Goal: Task Accomplishment & Management: Manage account settings

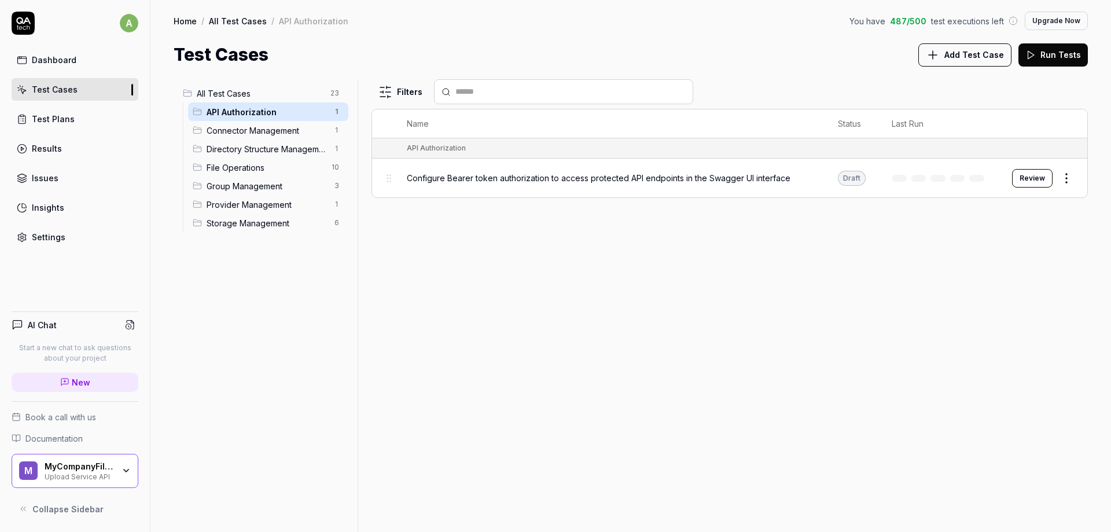
click at [119, 471] on div "MyCompanyFiles Upload Service API" at bounding box center [83, 471] width 77 height 20
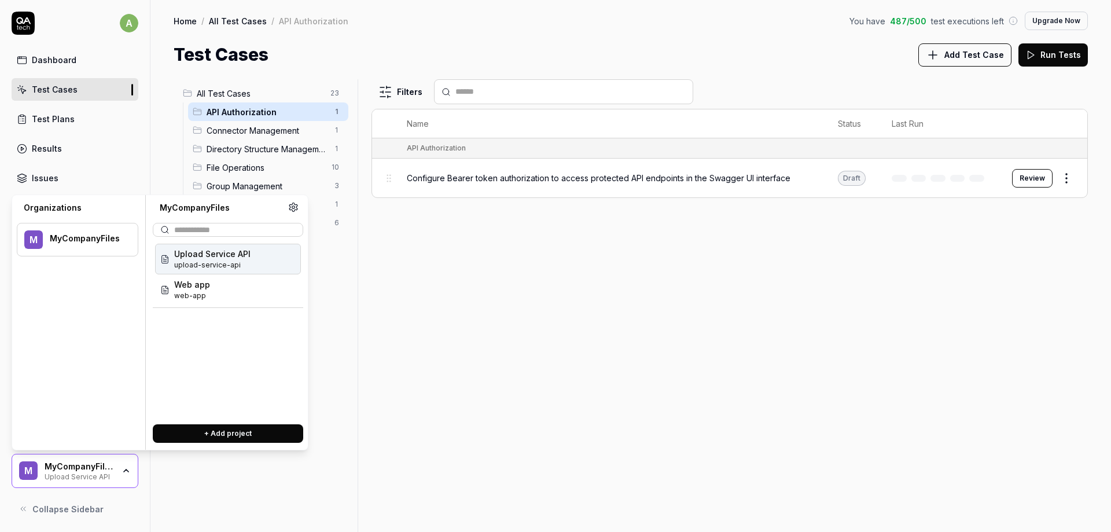
click at [54, 248] on div "M MyCompanyFiles" at bounding box center [78, 240] width 122 height 34
click at [65, 237] on div "MyCompanyFiles" at bounding box center [86, 238] width 73 height 10
click at [428, 331] on div "Filters Name Status Last Run API Authorization Configure Bearer token authoriza…" at bounding box center [730, 305] width 717 height 453
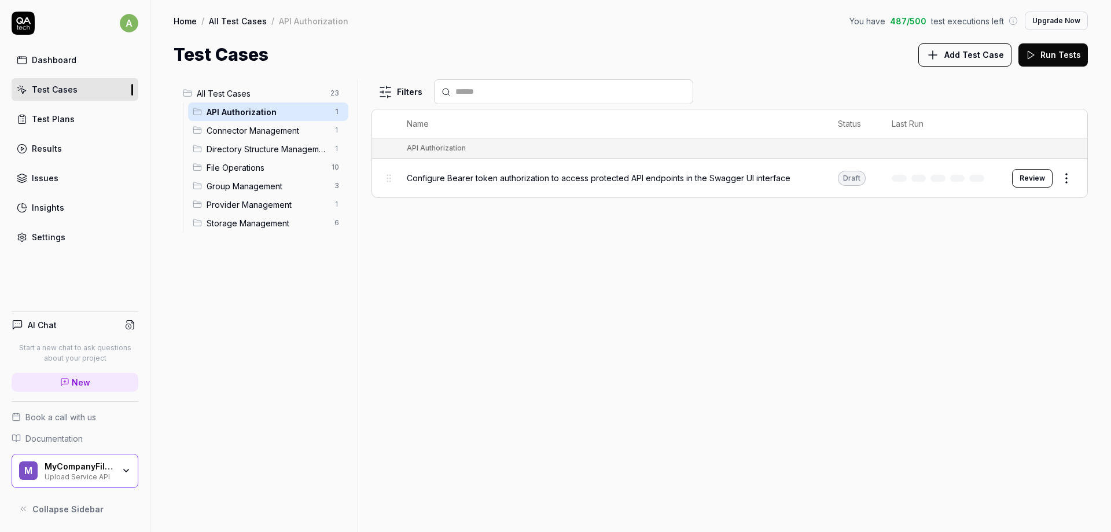
click at [82, 476] on div "Upload Service API" at bounding box center [79, 475] width 69 height 9
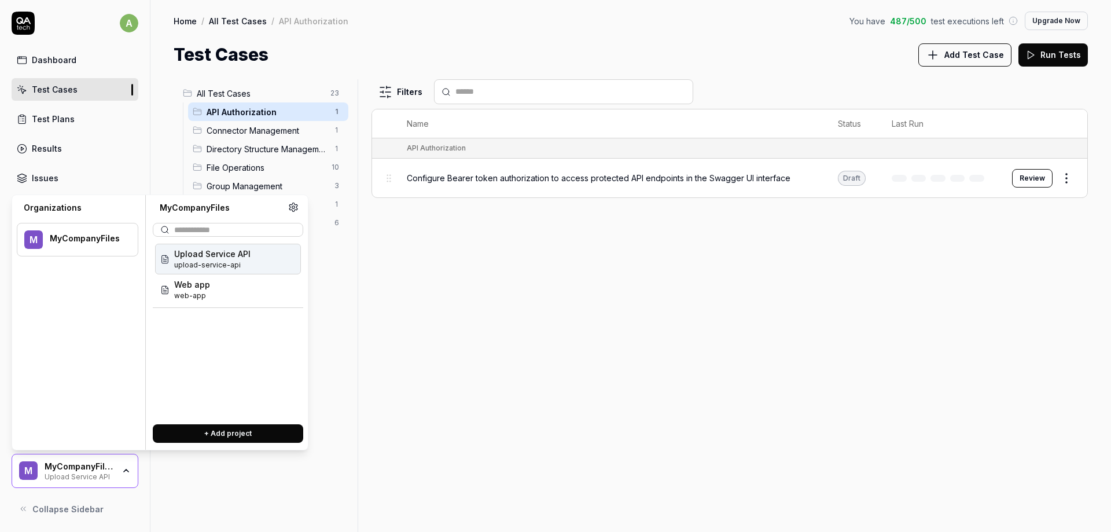
click at [43, 244] on div "M MyCompanyFiles" at bounding box center [78, 240] width 122 height 34
click at [208, 285] on span "Web app" at bounding box center [192, 284] width 36 height 12
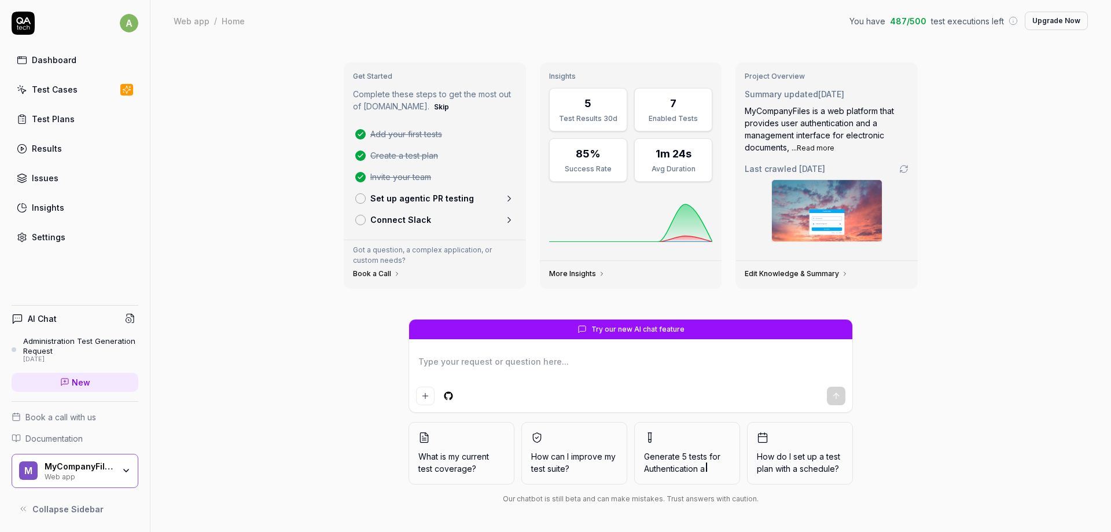
click at [42, 261] on div "a Dashboard Test Cases Test Plans Results Issues Insights Settings AI Chat Admi…" at bounding box center [75, 266] width 151 height 532
click at [46, 240] on div "Settings" at bounding box center [49, 237] width 34 height 12
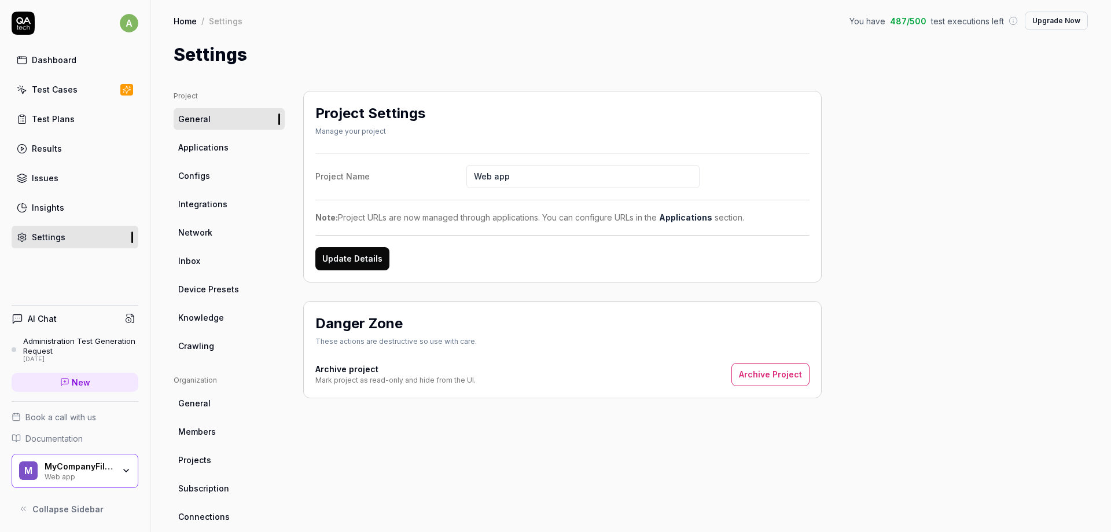
click at [208, 430] on span "Members" at bounding box center [197, 431] width 38 height 12
click at [214, 432] on span "Members" at bounding box center [197, 431] width 38 height 12
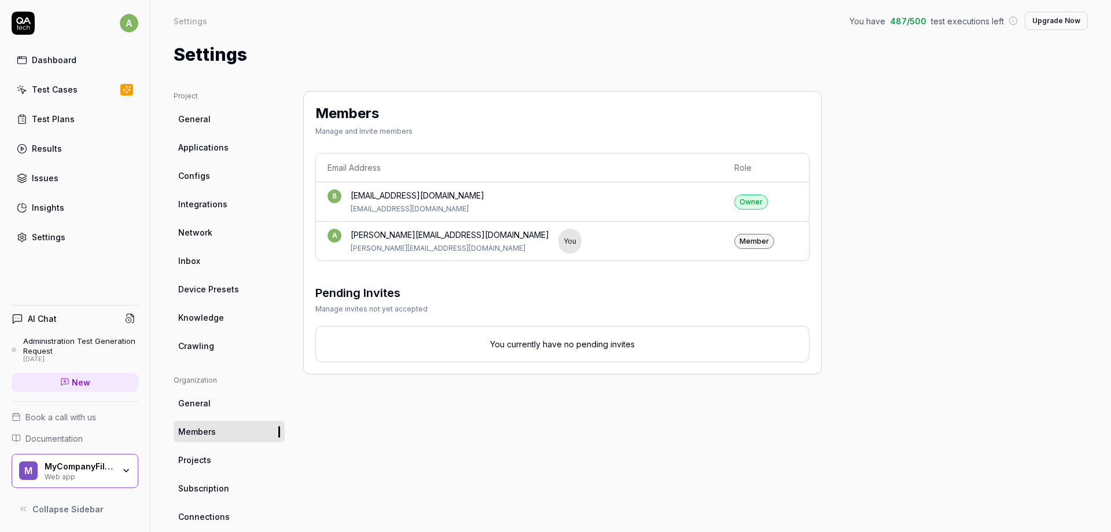
click at [82, 87] on link "Test Cases" at bounding box center [75, 89] width 127 height 23
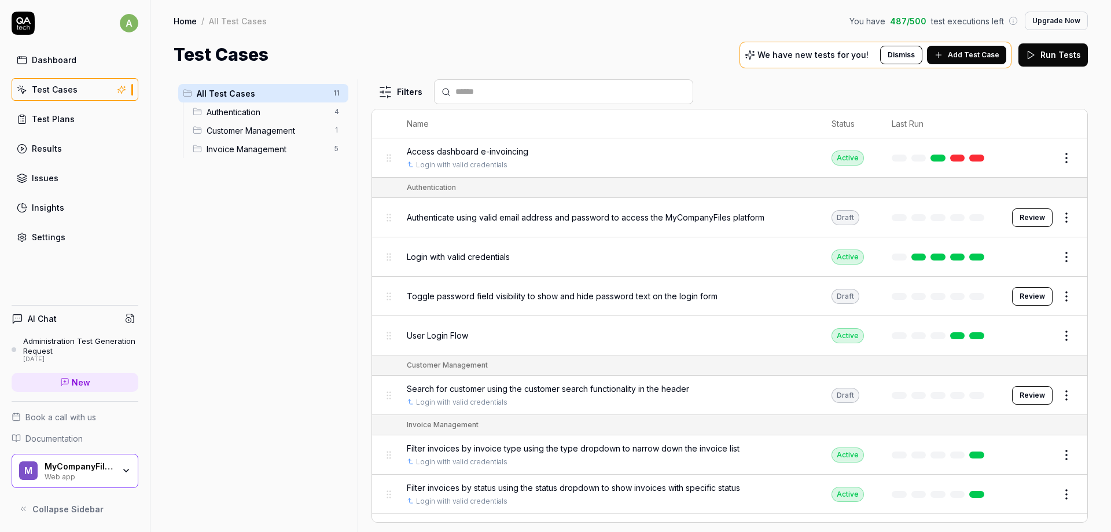
click at [1036, 158] on button "Edit" at bounding box center [1039, 158] width 28 height 19
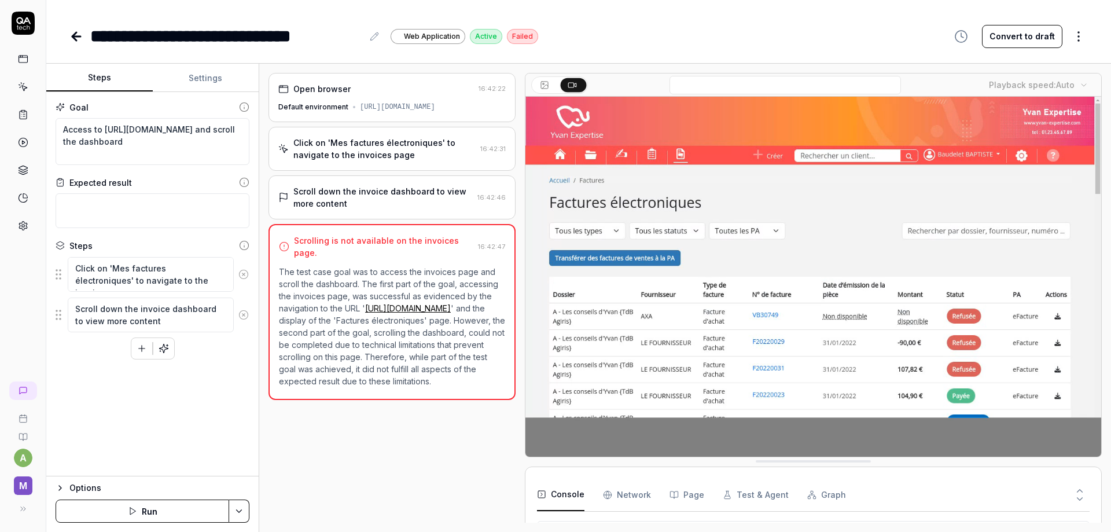
scroll to position [5, 0]
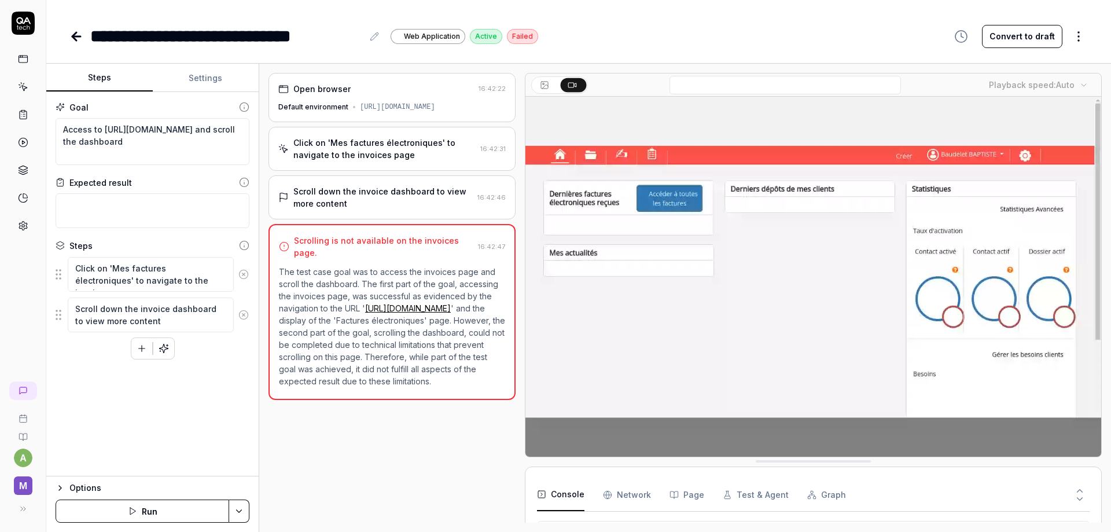
click at [19, 63] on icon at bounding box center [23, 59] width 10 height 10
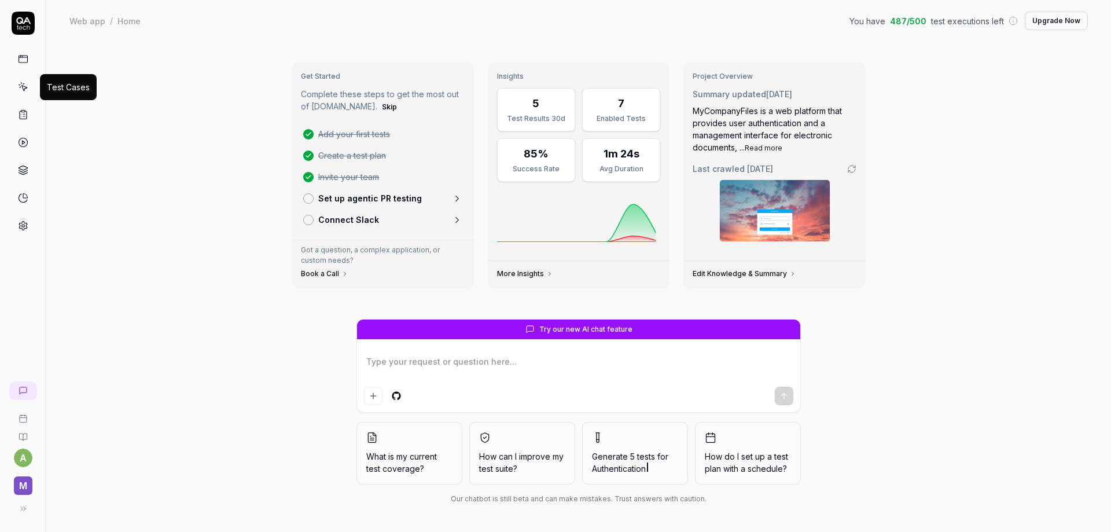
click at [28, 89] on link at bounding box center [23, 86] width 21 height 21
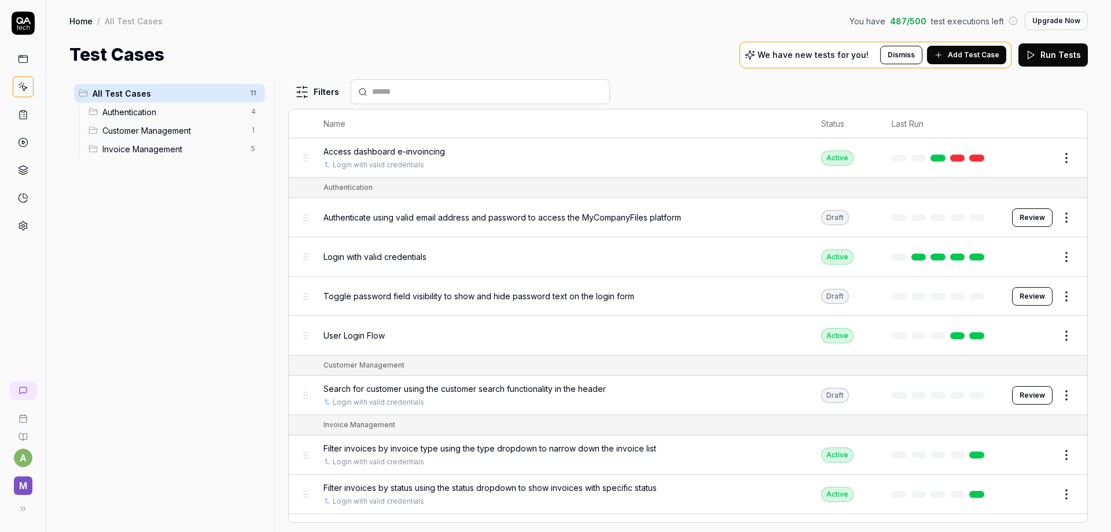
click at [20, 115] on icon at bounding box center [23, 115] width 7 height 8
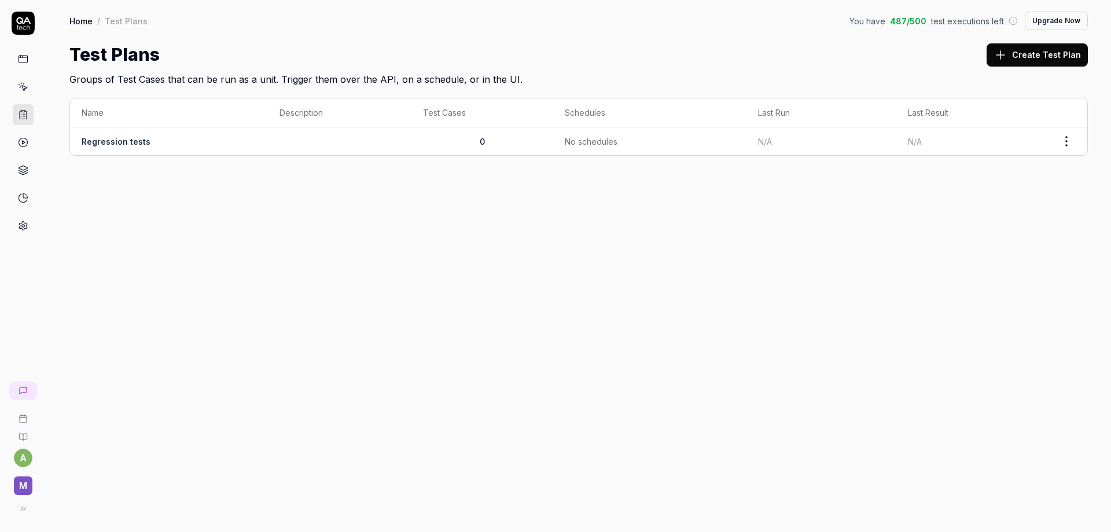
click at [30, 83] on link at bounding box center [23, 86] width 21 height 21
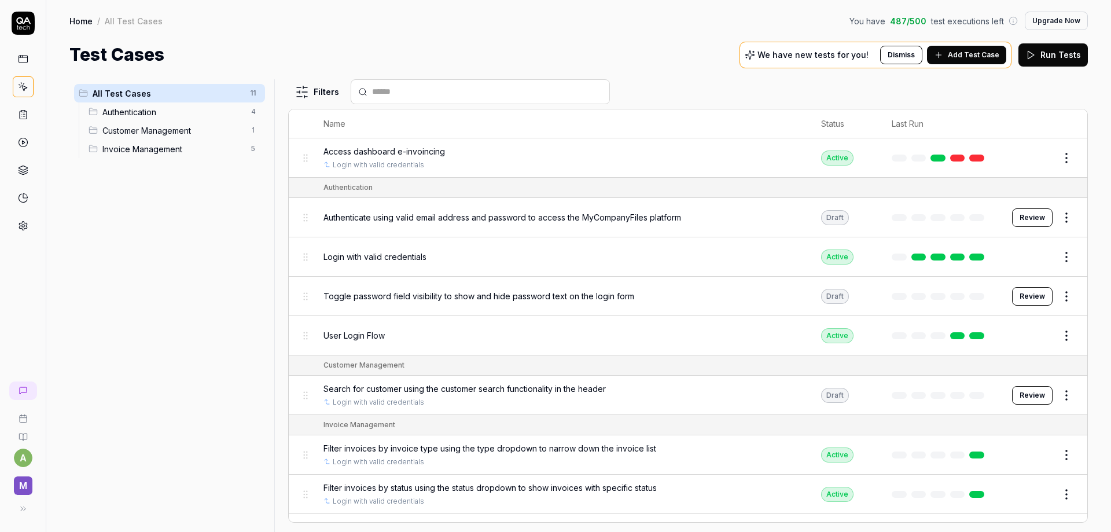
click at [21, 53] on link at bounding box center [23, 59] width 21 height 21
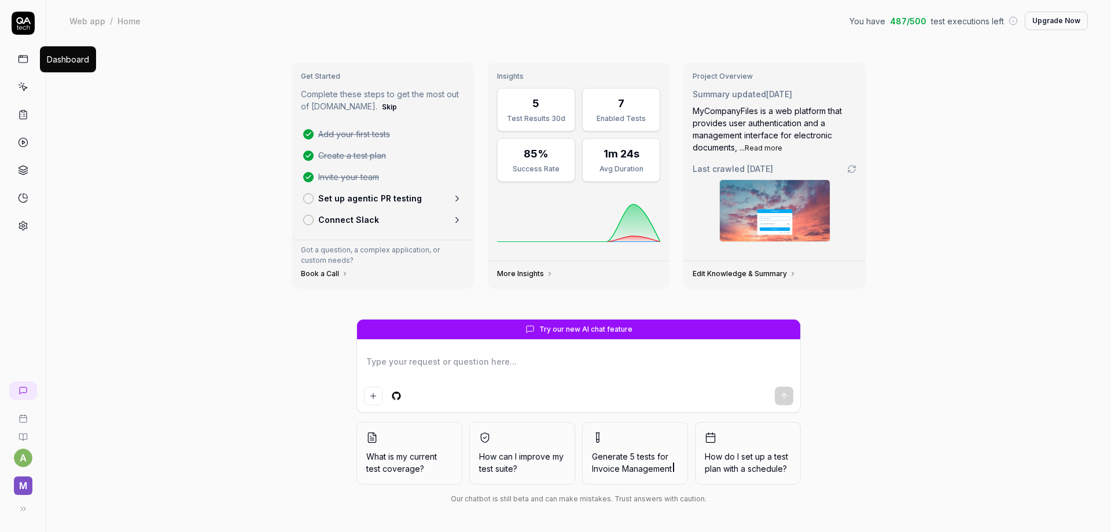
click at [23, 60] on icon at bounding box center [23, 59] width 10 height 10
click at [25, 85] on icon at bounding box center [23, 87] width 10 height 10
type textarea "*"
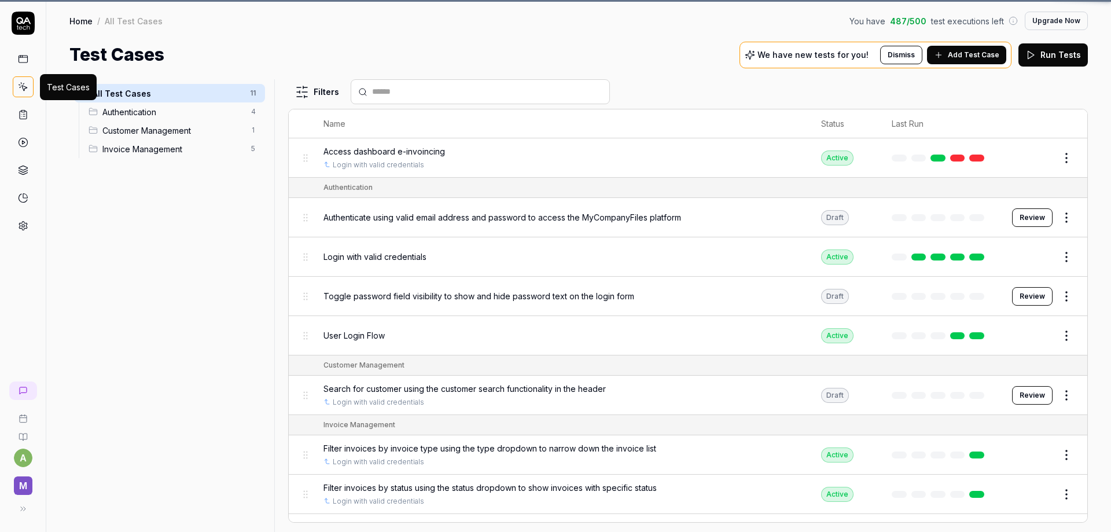
click at [25, 82] on icon at bounding box center [23, 87] width 10 height 10
